Goal: Use online tool/utility

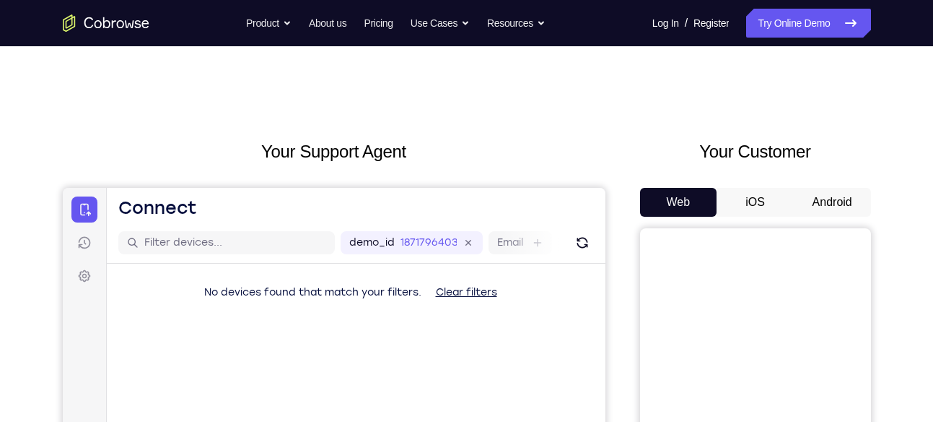
click at [828, 189] on button "Android" at bounding box center [832, 202] width 77 height 29
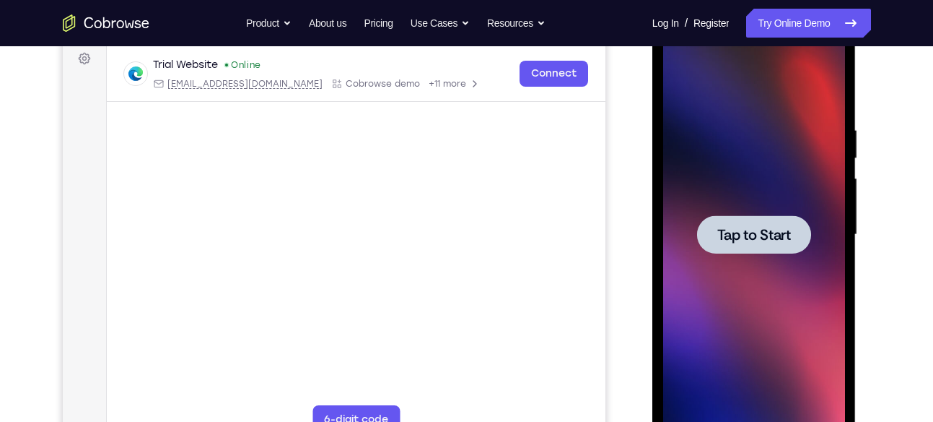
scroll to position [224, 0]
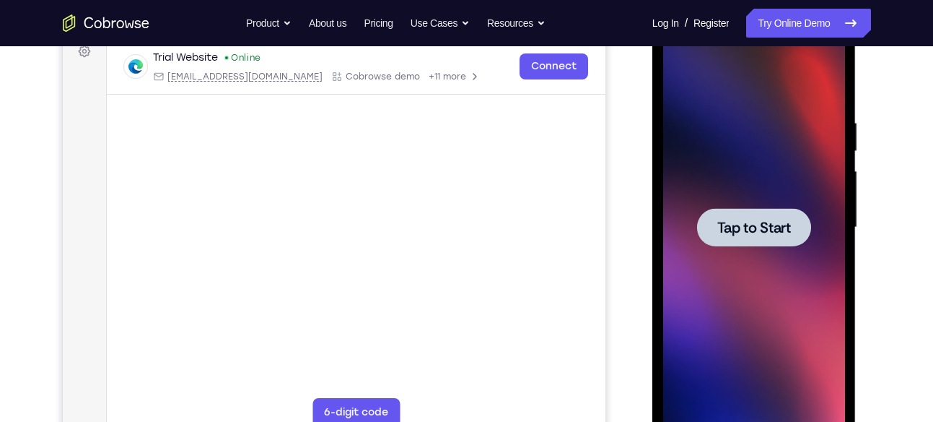
click at [768, 224] on span "Tap to Start" at bounding box center [754, 227] width 74 height 14
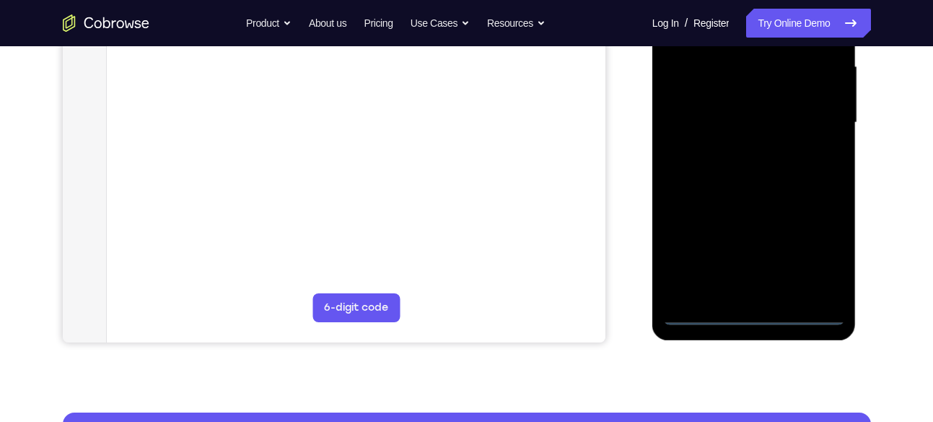
scroll to position [330, 0]
click at [754, 313] on div at bounding box center [754, 122] width 182 height 404
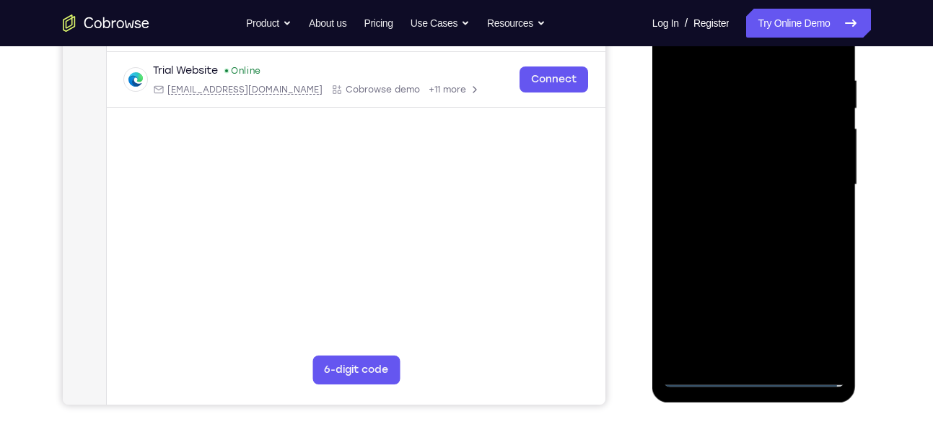
scroll to position [263, 0]
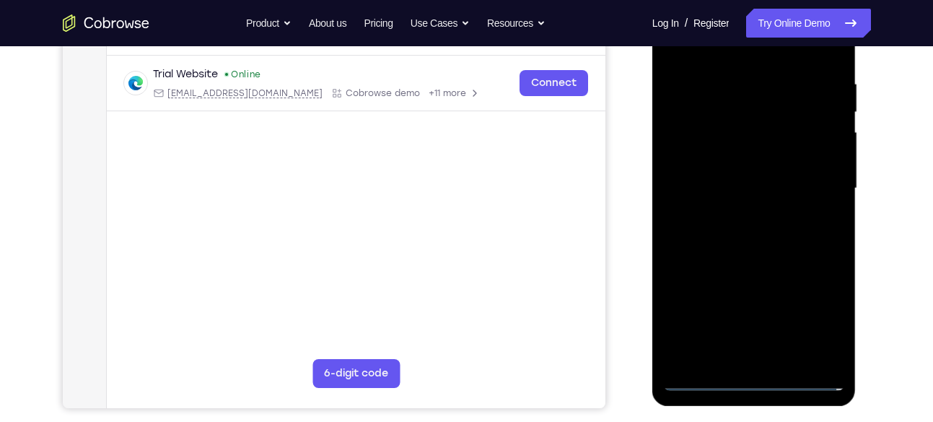
click at [815, 314] on div at bounding box center [754, 188] width 182 height 404
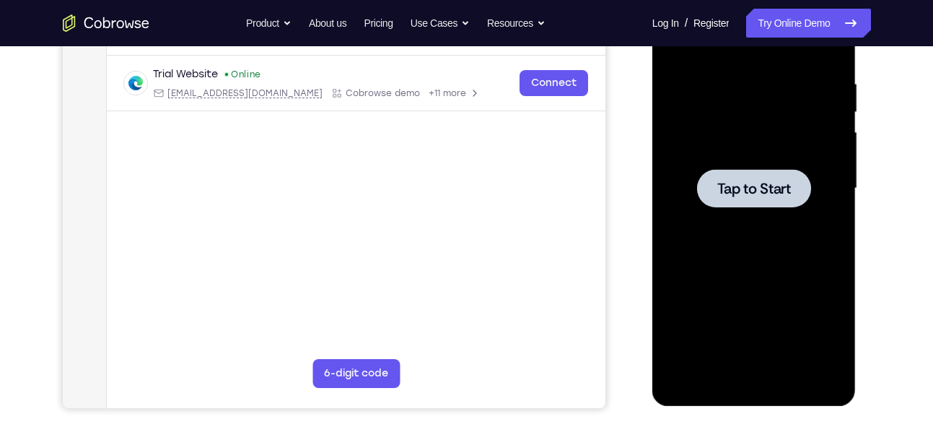
click at [744, 172] on div at bounding box center [754, 188] width 114 height 38
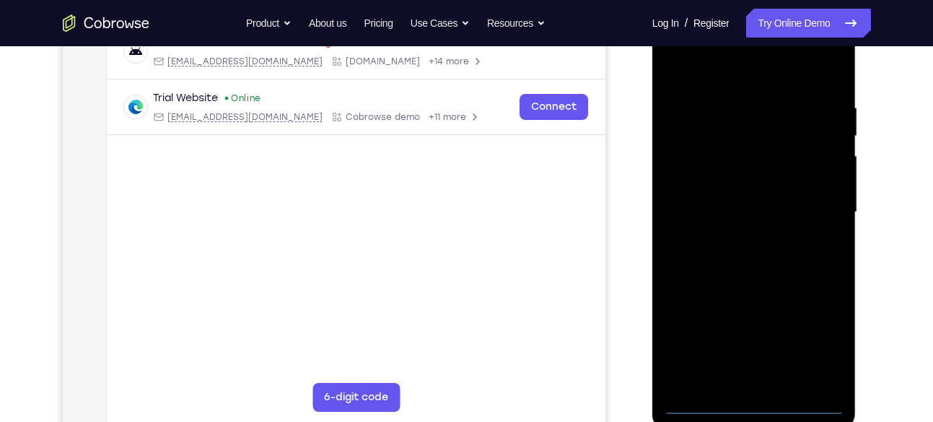
scroll to position [348, 0]
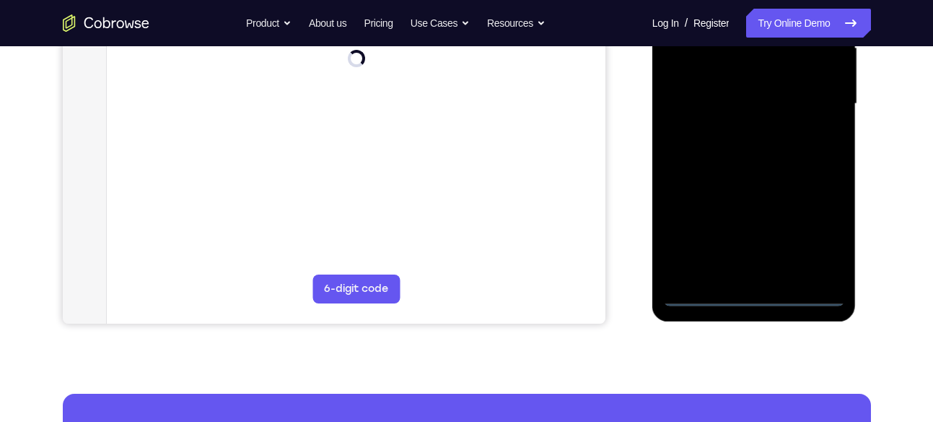
click at [756, 293] on div at bounding box center [754, 104] width 182 height 404
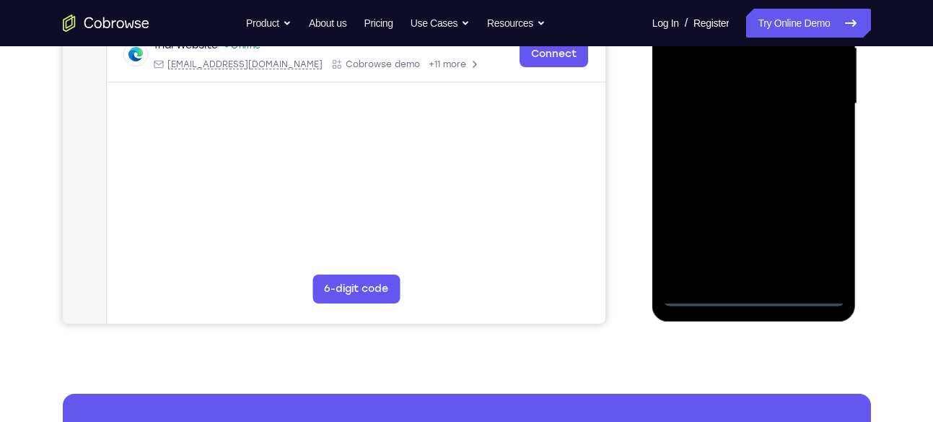
click at [823, 227] on div at bounding box center [754, 104] width 182 height 404
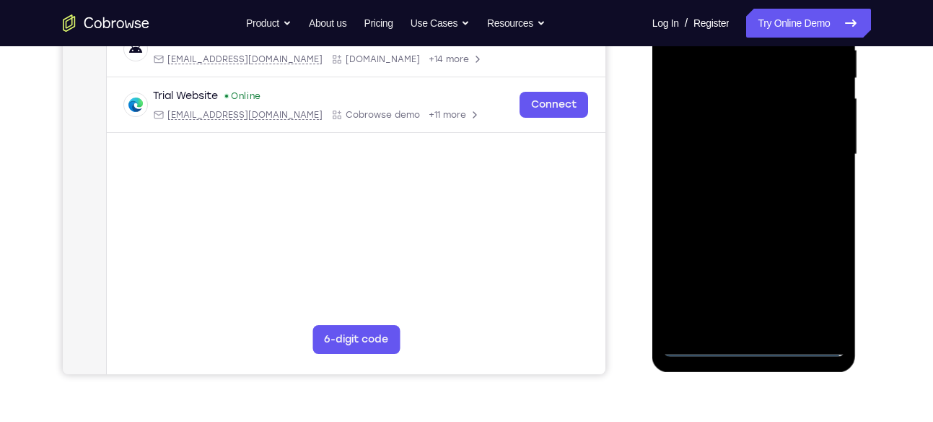
scroll to position [182, 0]
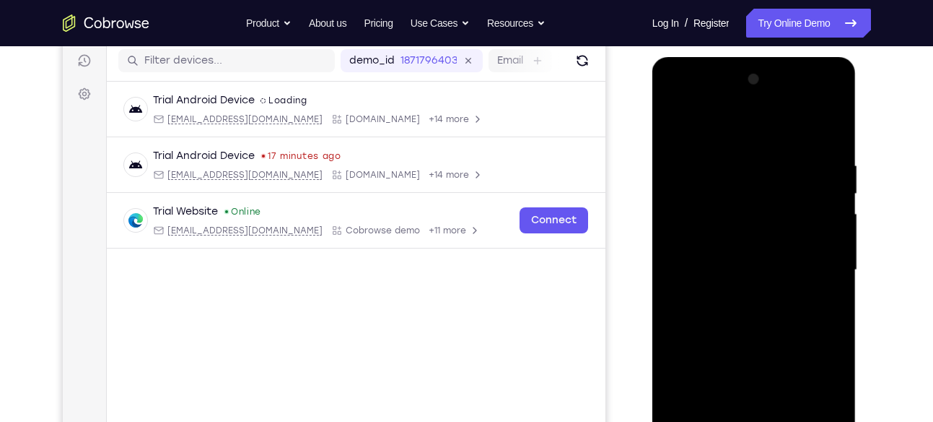
click at [674, 101] on div at bounding box center [754, 270] width 182 height 404
click at [813, 265] on div at bounding box center [754, 270] width 182 height 404
click at [733, 294] on div at bounding box center [754, 270] width 182 height 404
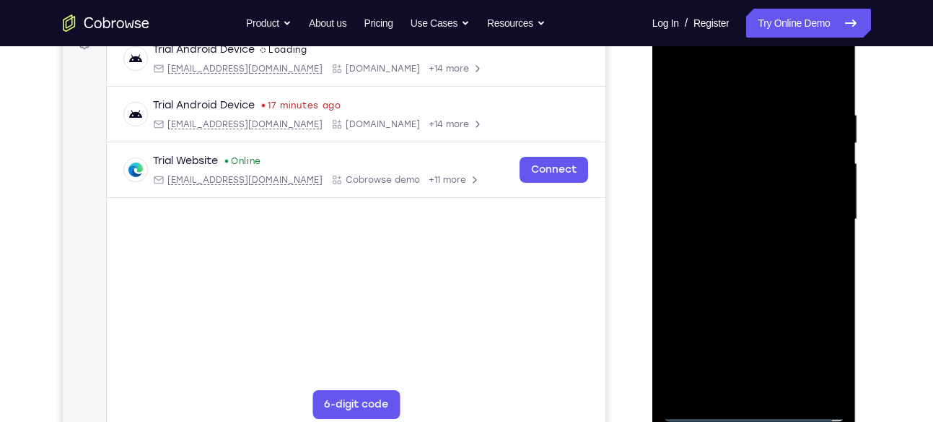
scroll to position [233, 0]
click at [785, 226] on div at bounding box center [754, 219] width 182 height 404
click at [719, 188] on div at bounding box center [754, 219] width 182 height 404
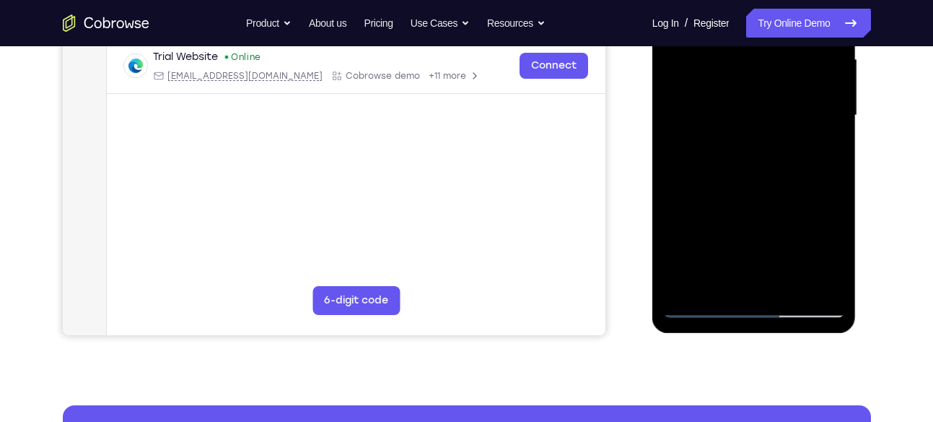
scroll to position [328, 0]
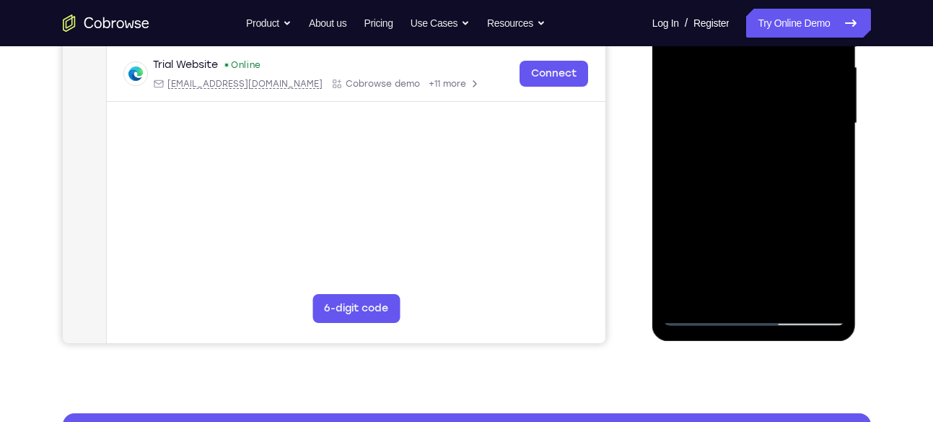
click at [734, 300] on div at bounding box center [754, 123] width 182 height 404
click at [724, 82] on div at bounding box center [754, 123] width 182 height 404
click at [717, 93] on div at bounding box center [754, 123] width 182 height 404
click at [723, 111] on div at bounding box center [754, 123] width 182 height 404
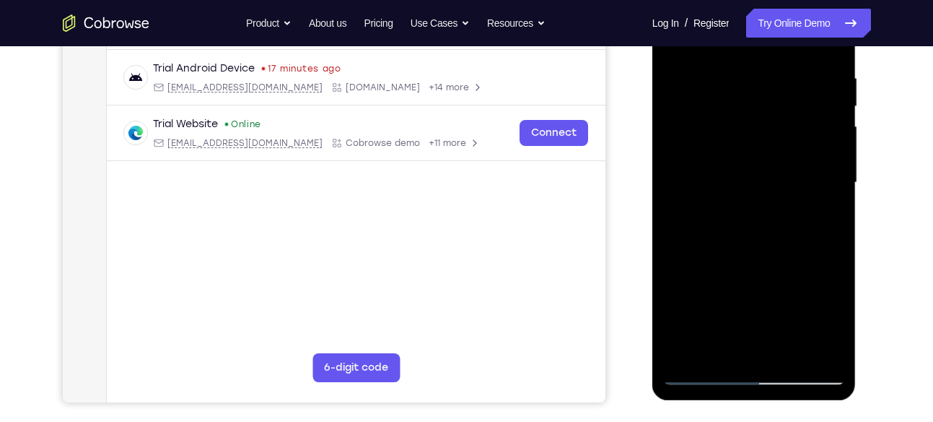
scroll to position [265, 0]
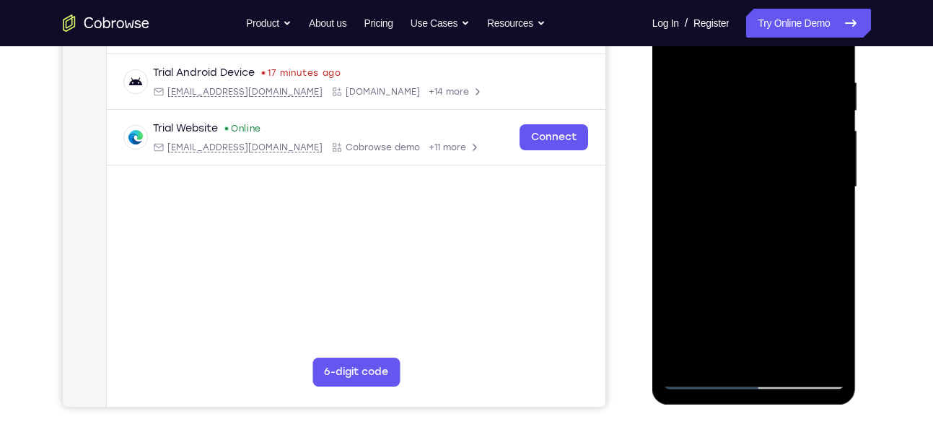
click at [742, 152] on div at bounding box center [754, 187] width 182 height 404
click at [746, 212] on div at bounding box center [754, 187] width 182 height 404
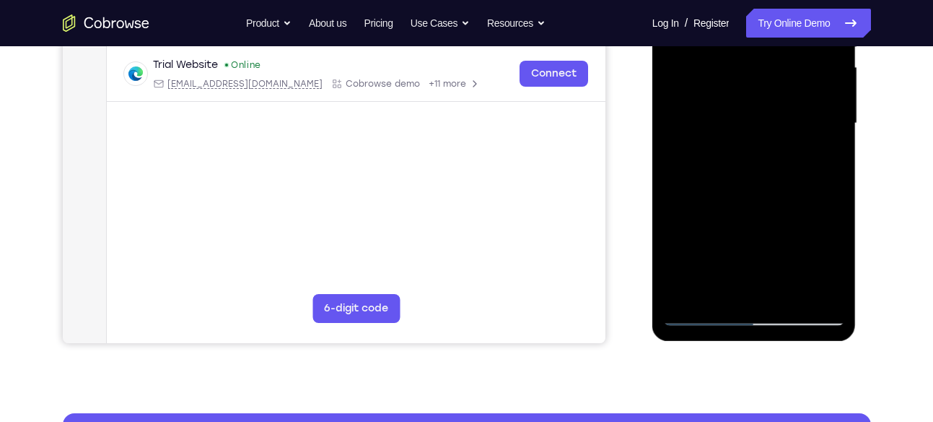
scroll to position [327, 0]
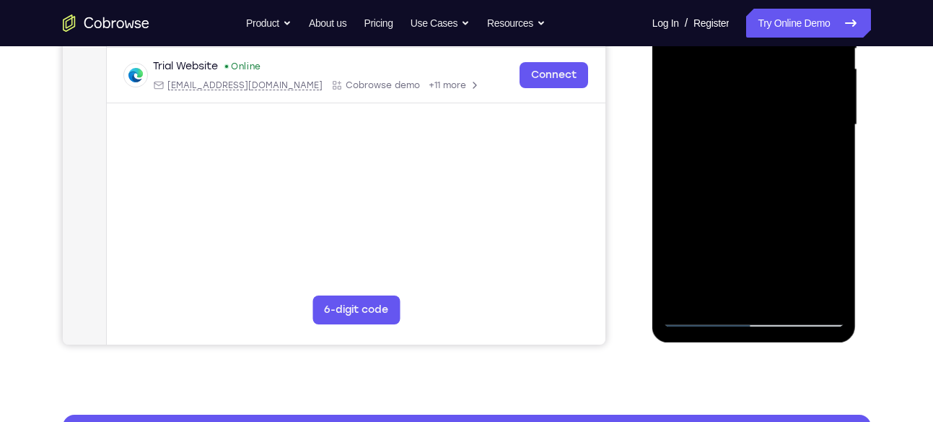
click at [774, 162] on div at bounding box center [754, 125] width 182 height 404
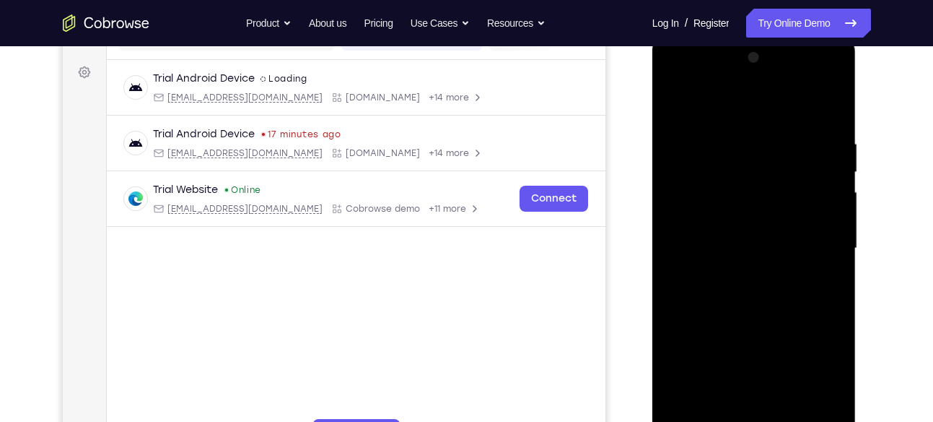
scroll to position [196, 0]
